Goal: Answer question/provide support: Share knowledge or assist other users

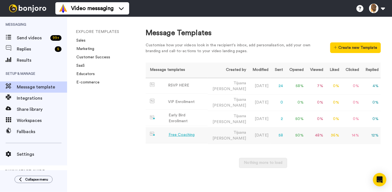
click at [186, 132] on div "Free Coaching" at bounding box center [182, 135] width 26 height 6
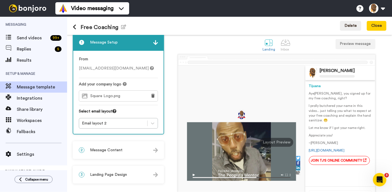
scroll to position [2, 0]
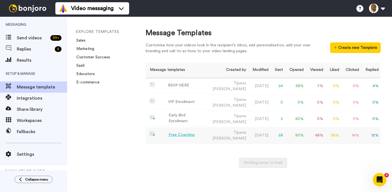
click at [192, 132] on div "Free Coaching" at bounding box center [182, 135] width 26 height 6
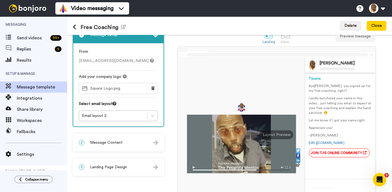
scroll to position [13, 0]
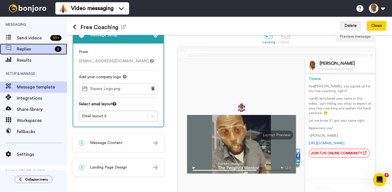
click at [35, 50] on span "Replies" at bounding box center [35, 49] width 36 height 7
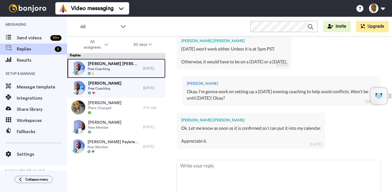
click at [123, 68] on span "Free Coaching" at bounding box center [114, 69] width 53 height 4
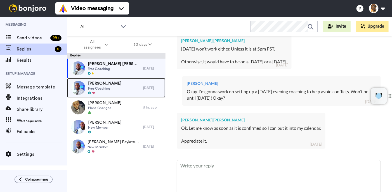
type textarea "x"
